Goal: Information Seeking & Learning: Learn about a topic

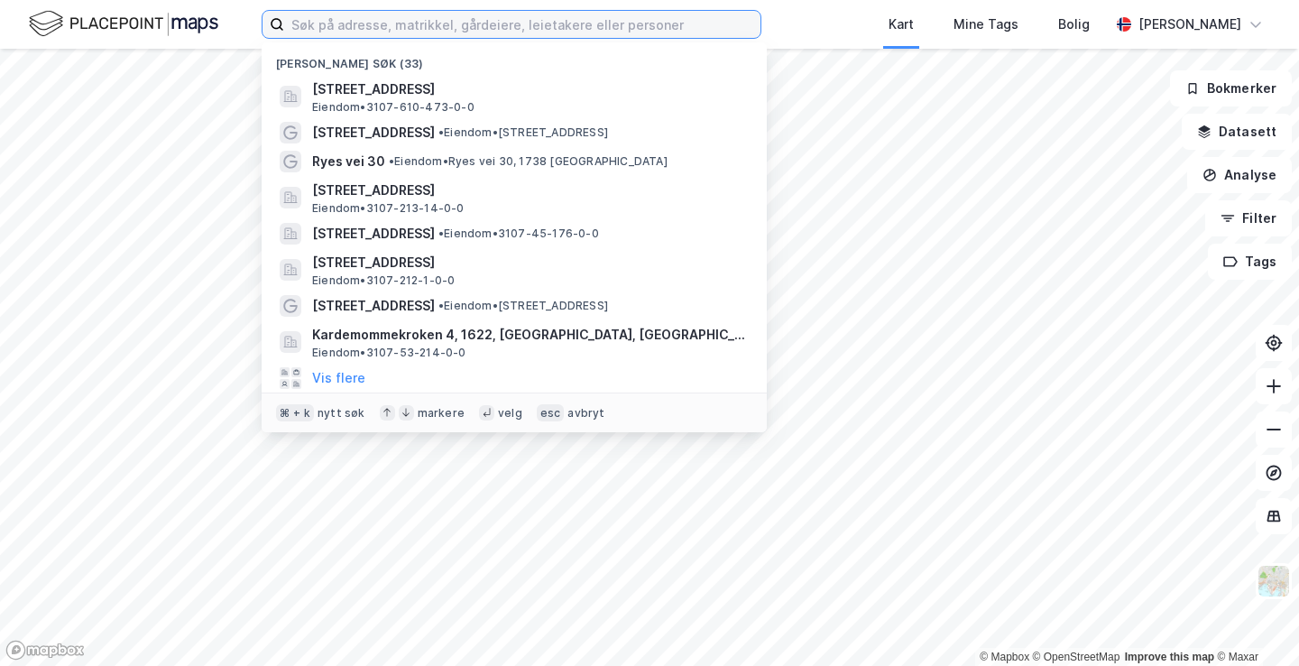
click at [591, 28] on input at bounding box center [522, 24] width 476 height 27
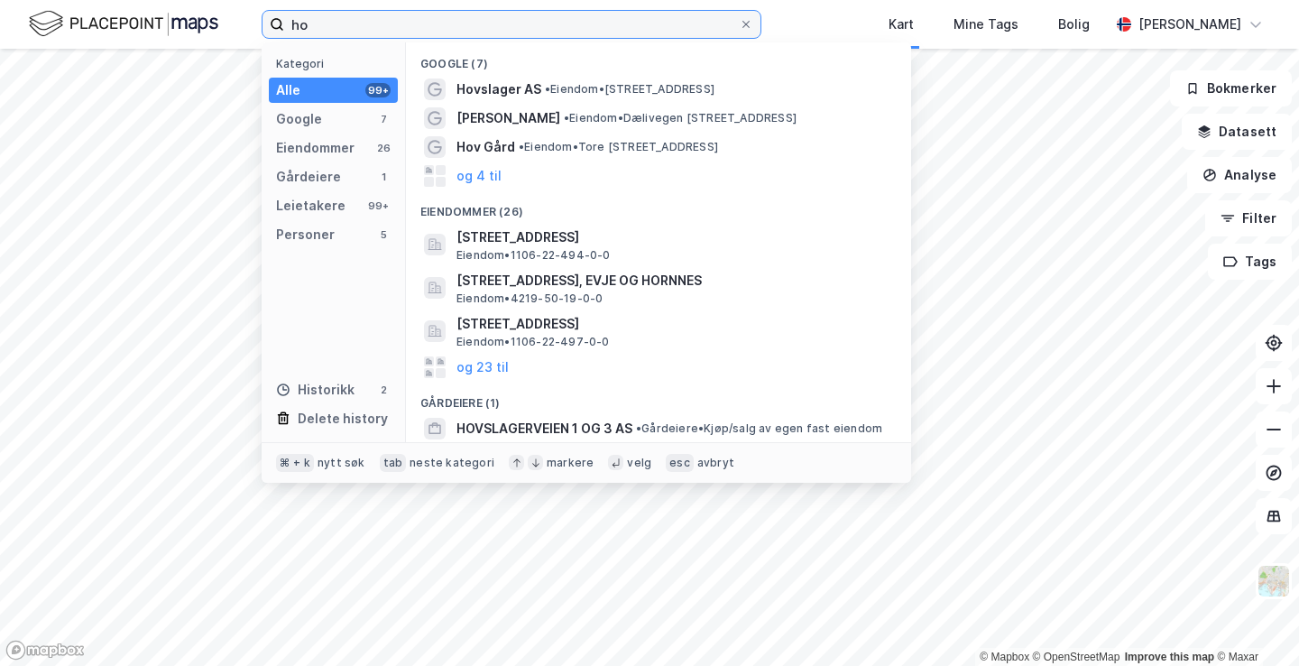
type input "h"
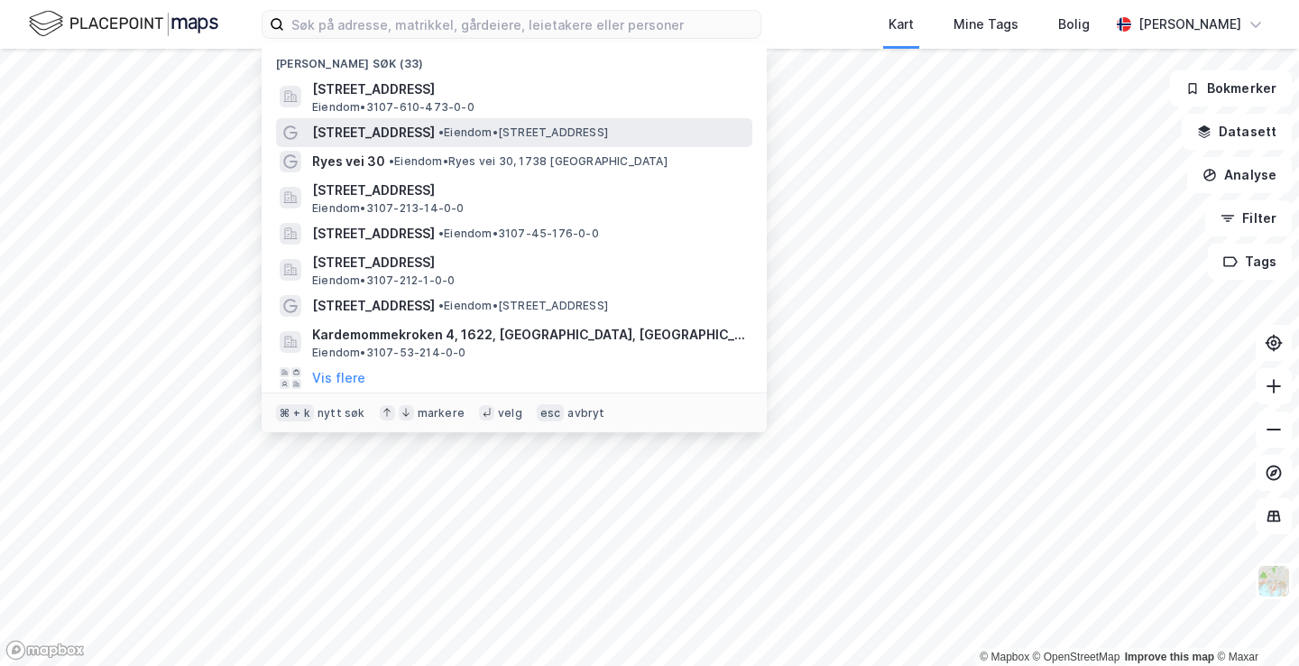
click at [353, 125] on span "[STREET_ADDRESS]" at bounding box center [373, 133] width 123 height 22
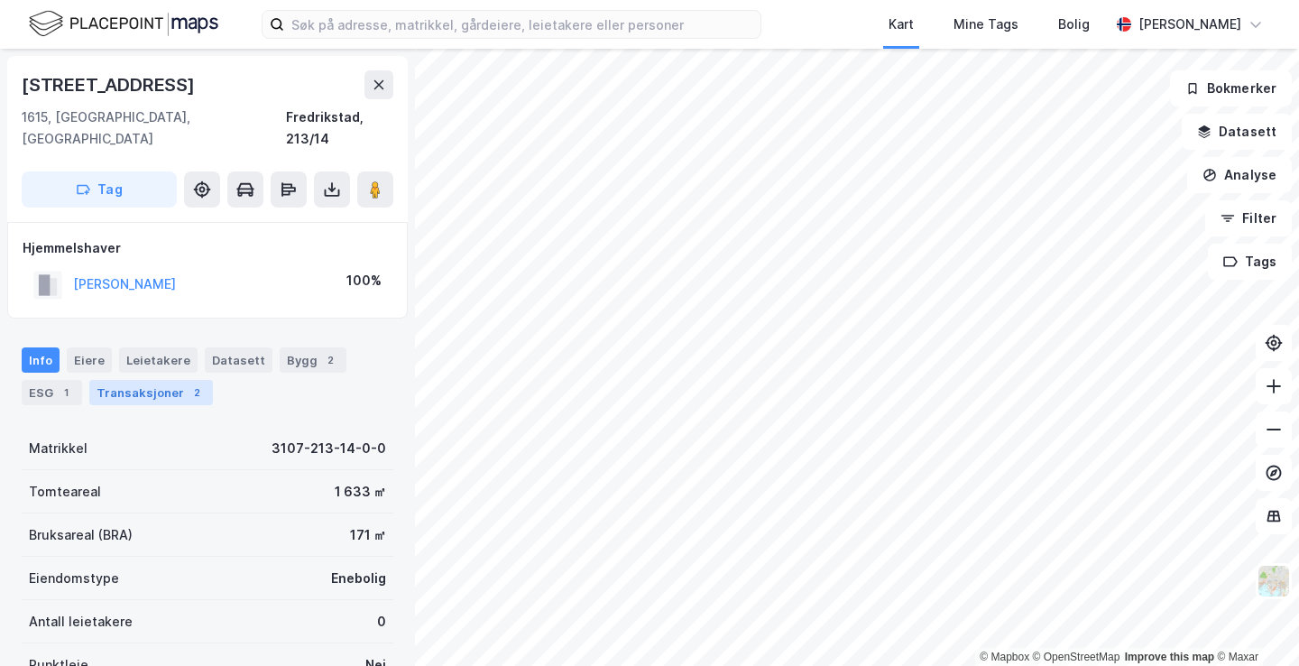
click at [172, 380] on div "Transaksjoner 2" at bounding box center [151, 392] width 124 height 25
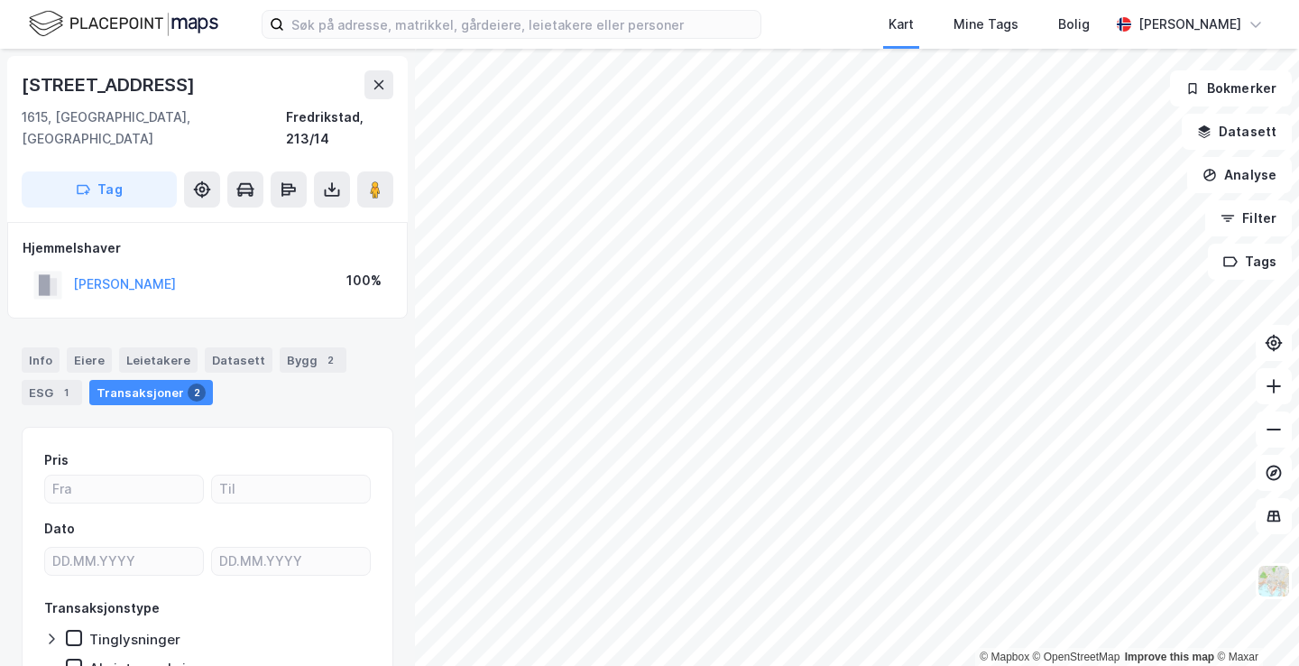
click at [129, 273] on div "[PERSON_NAME]" at bounding box center [124, 284] width 103 height 22
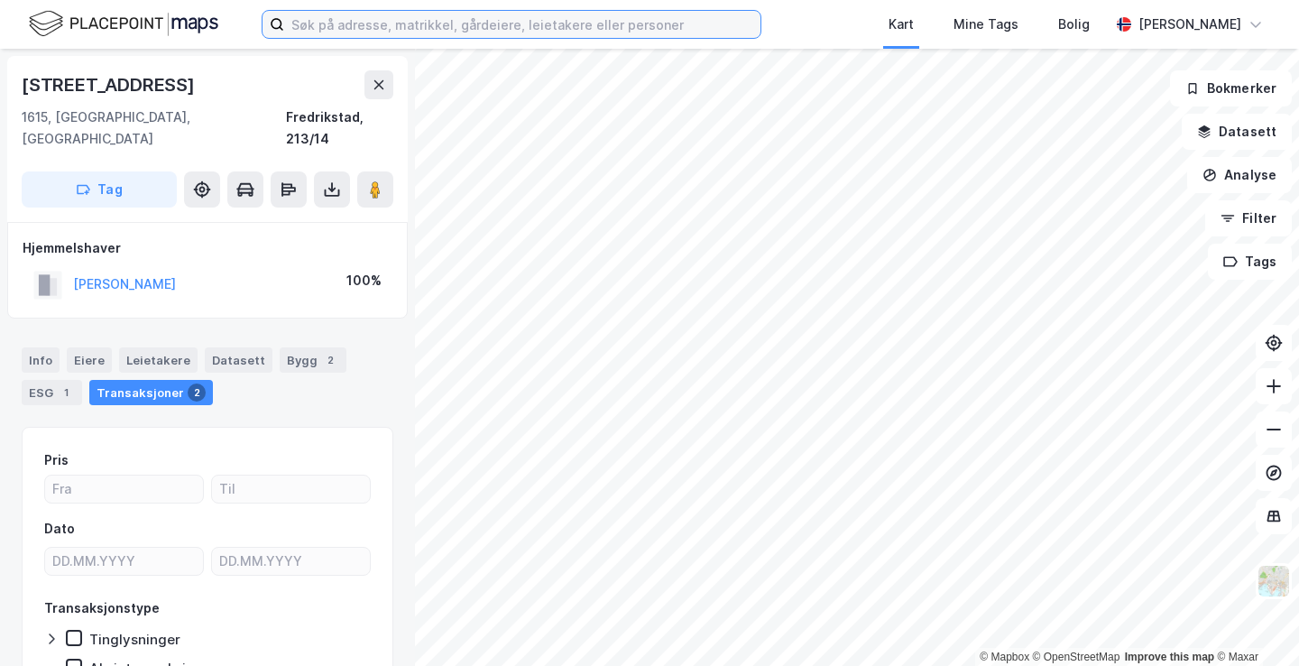
click at [435, 38] on label at bounding box center [512, 24] width 500 height 29
click at [435, 38] on input at bounding box center [522, 24] width 476 height 27
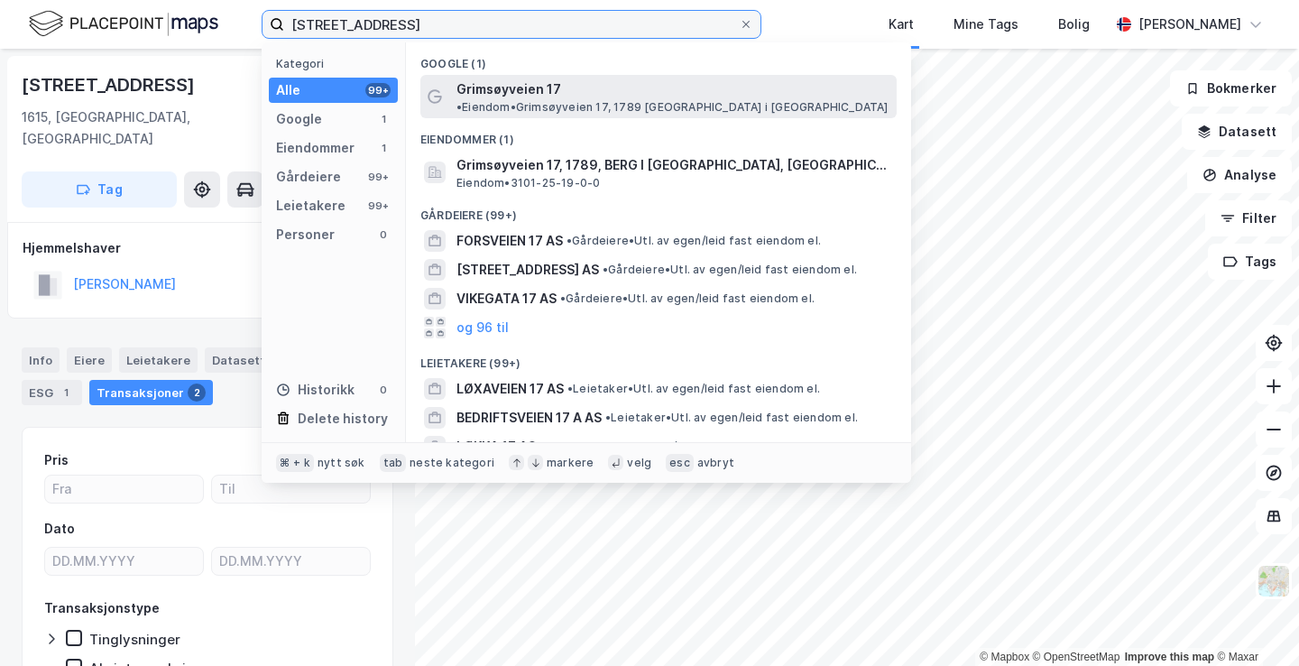
type input "[STREET_ADDRESS]"
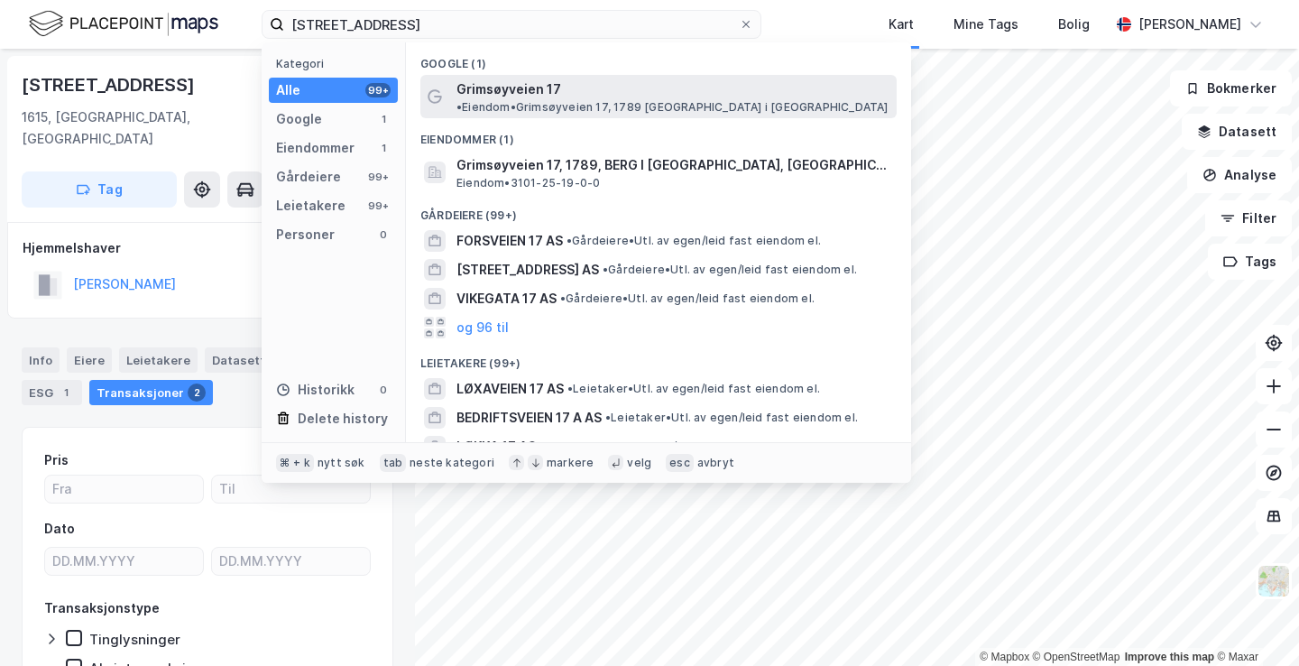
click at [576, 100] on span "• Eiendom • Grimsøyveien 17, 1789 [GEOGRAPHIC_DATA] i [GEOGRAPHIC_DATA]" at bounding box center [672, 107] width 432 height 14
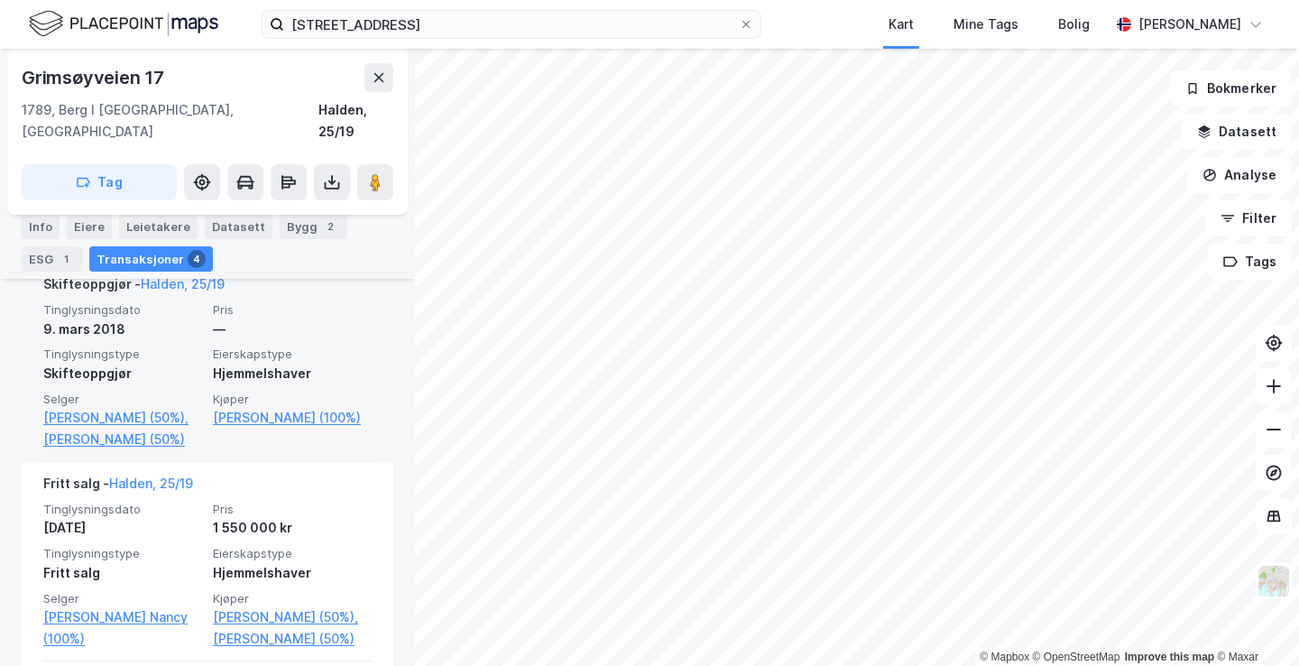
scroll to position [542, 0]
